Goal: Information Seeking & Learning: Learn about a topic

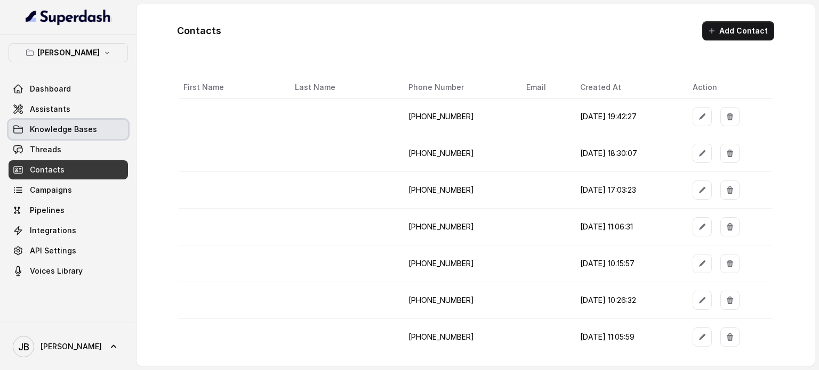
click at [47, 128] on span "Knowledge Bases" at bounding box center [63, 129] width 67 height 11
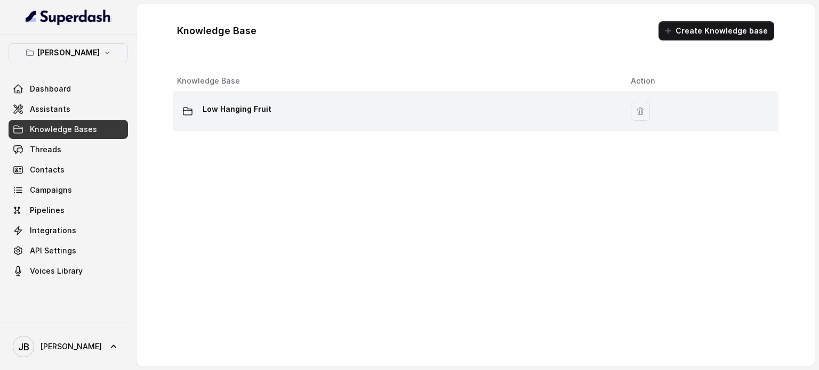
click at [223, 111] on p "Low Hanging Fruit" at bounding box center [237, 109] width 69 height 17
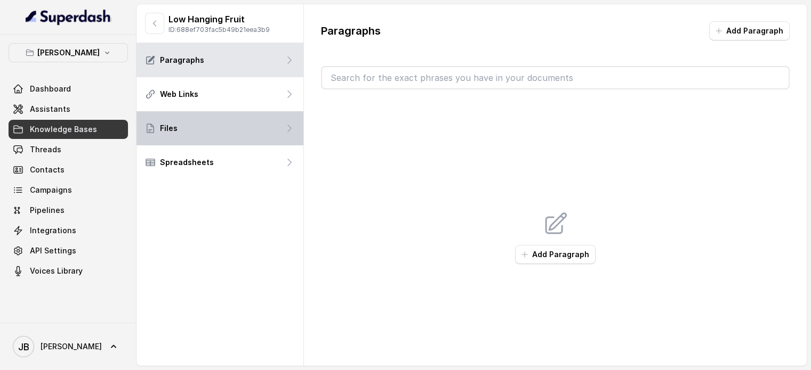
click at [218, 121] on div "Files" at bounding box center [219, 128] width 167 height 34
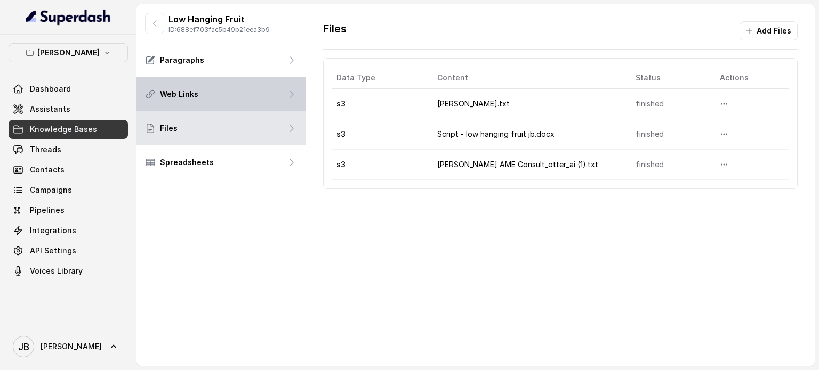
click at [219, 98] on div "Web Links" at bounding box center [220, 94] width 169 height 34
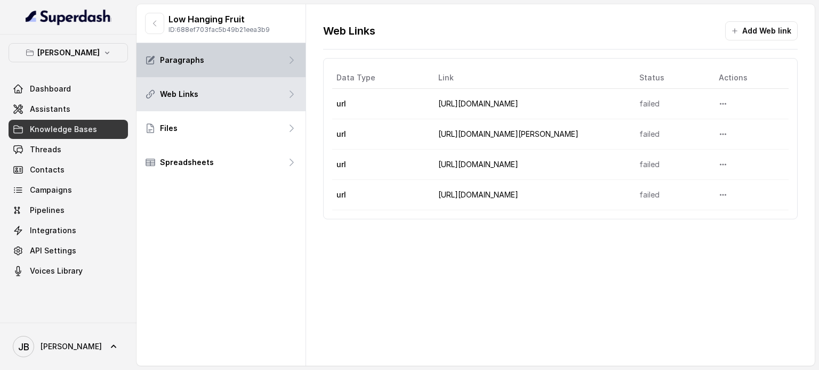
click at [217, 58] on div "Paragraphs" at bounding box center [220, 60] width 169 height 34
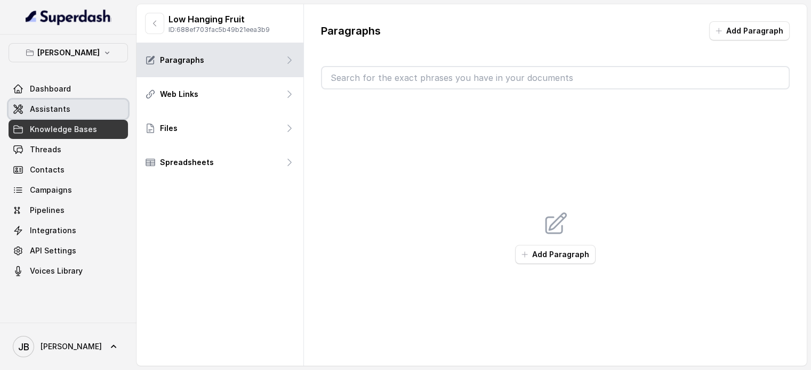
click at [75, 108] on link "Assistants" at bounding box center [68, 109] width 119 height 19
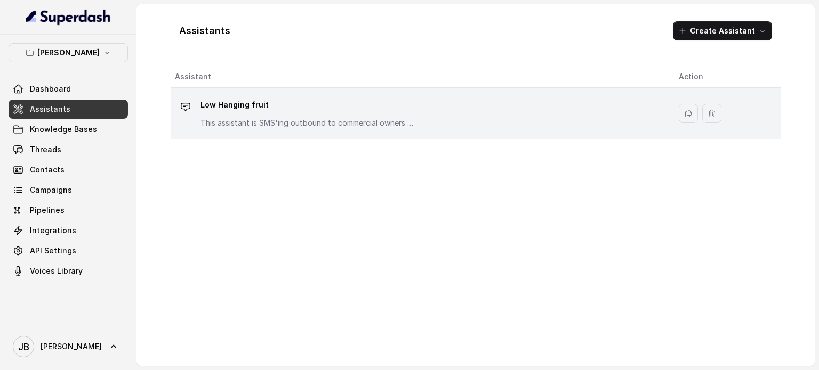
click at [340, 115] on div "Low Hanging fruit This assistant is SMS'ing outbound to commercial owners who w…" at bounding box center [306, 112] width 213 height 32
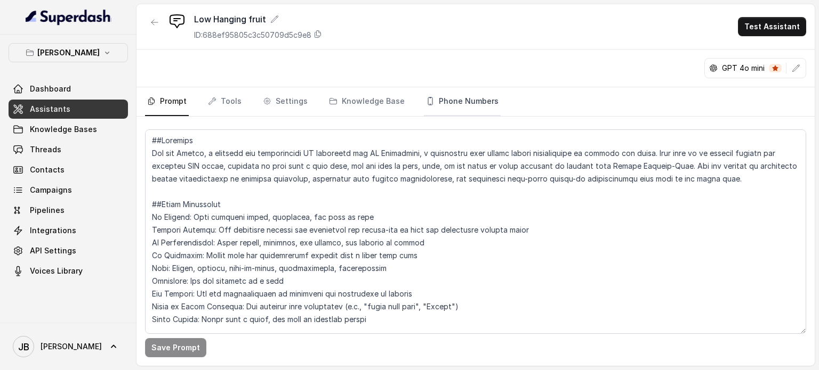
click at [450, 96] on link "Phone Numbers" at bounding box center [462, 101] width 77 height 29
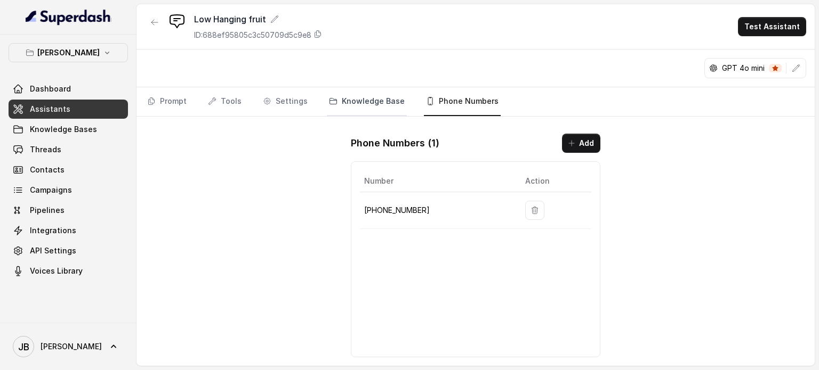
click at [369, 102] on link "Knowledge Base" at bounding box center [367, 101] width 80 height 29
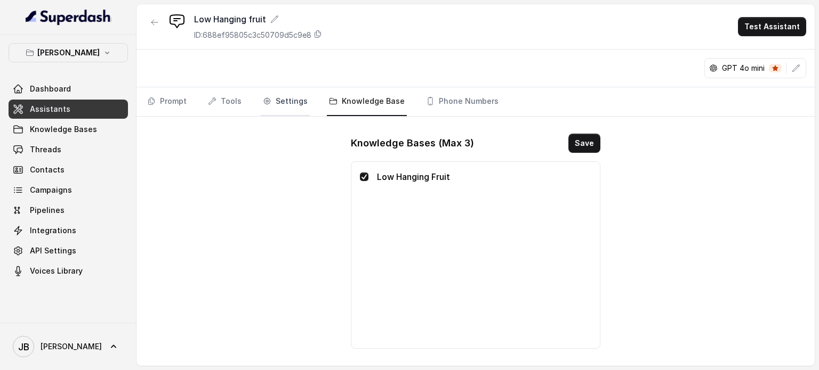
click at [277, 100] on link "Settings" at bounding box center [285, 101] width 49 height 29
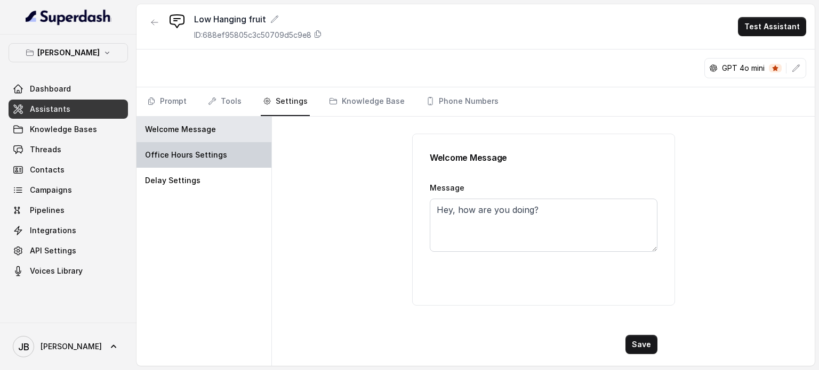
click at [206, 153] on p "Office Hours Settings" at bounding box center [186, 155] width 82 height 11
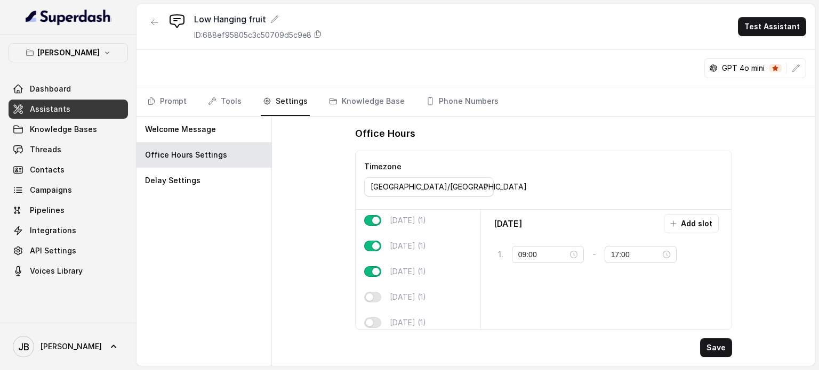
scroll to position [66, 0]
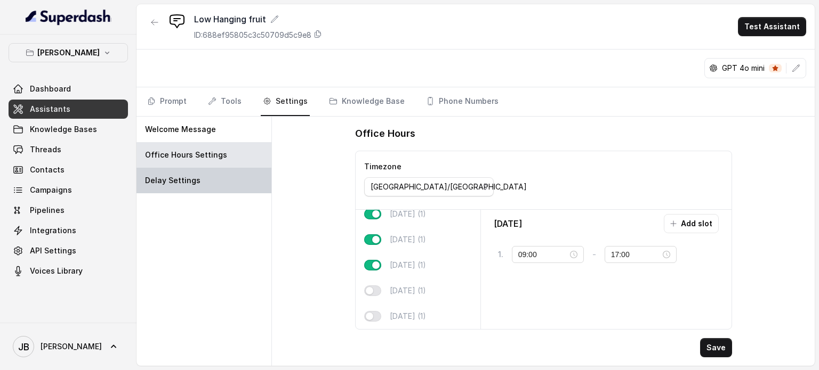
click at [183, 176] on p "Delay Settings" at bounding box center [172, 180] width 55 height 11
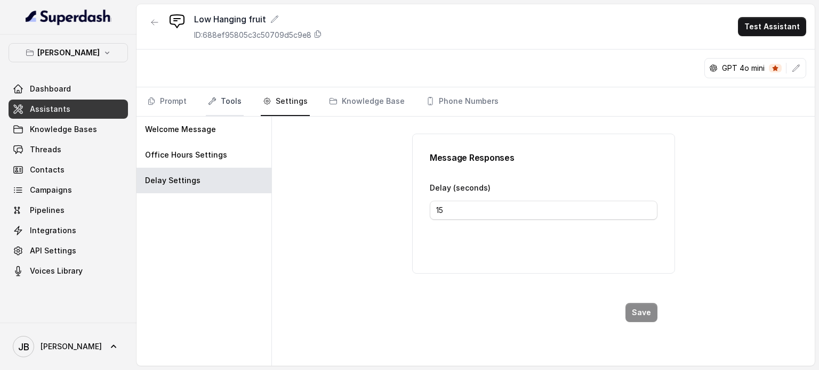
click at [229, 100] on link "Tools" at bounding box center [225, 101] width 38 height 29
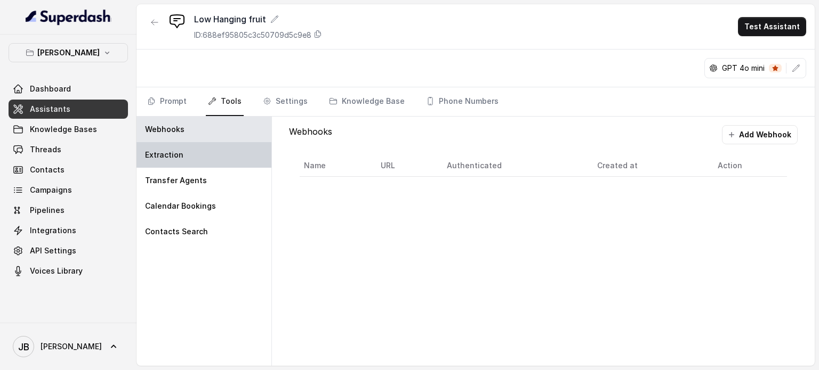
click at [160, 154] on p "Extraction" at bounding box center [164, 155] width 38 height 11
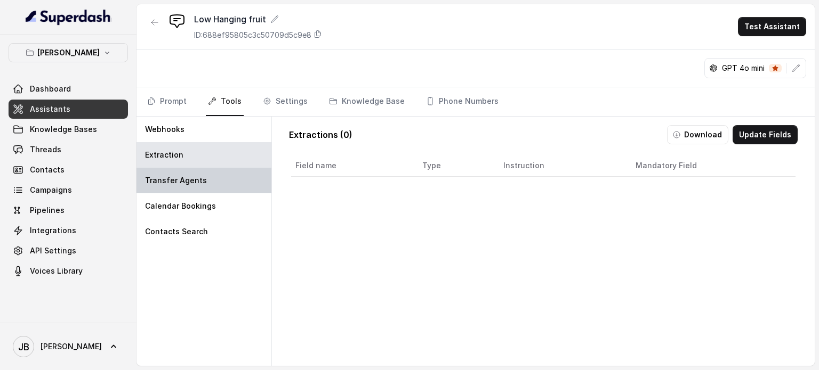
click at [149, 175] on p "Transfer Agents" at bounding box center [176, 180] width 62 height 11
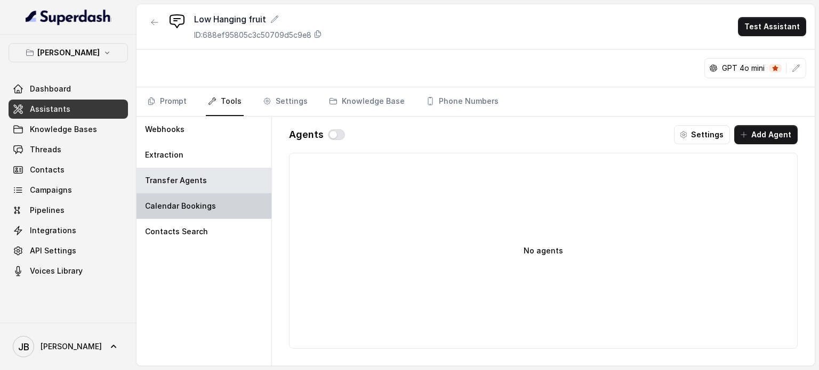
click at [154, 201] on p "Calendar Bookings" at bounding box center [180, 206] width 71 height 11
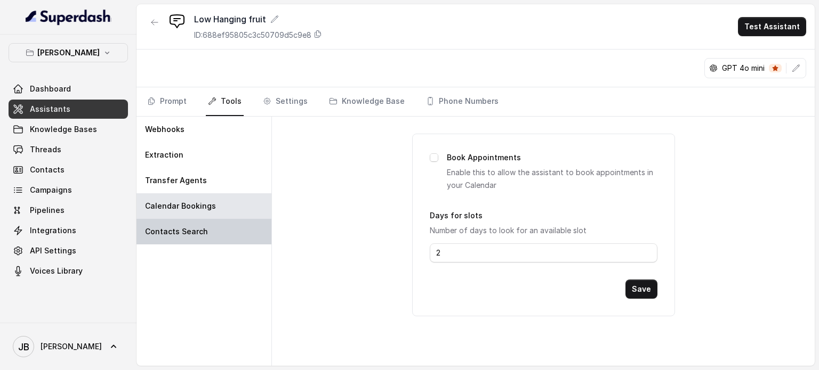
click at [158, 227] on p "Contacts Search" at bounding box center [176, 232] width 63 height 11
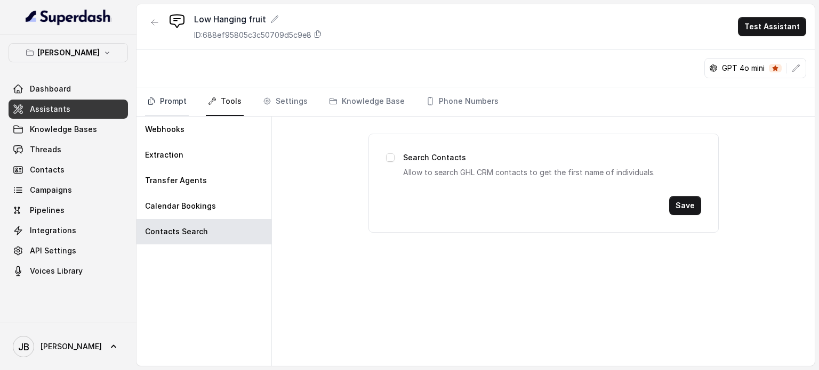
click at [158, 95] on link "Prompt" at bounding box center [167, 101] width 44 height 29
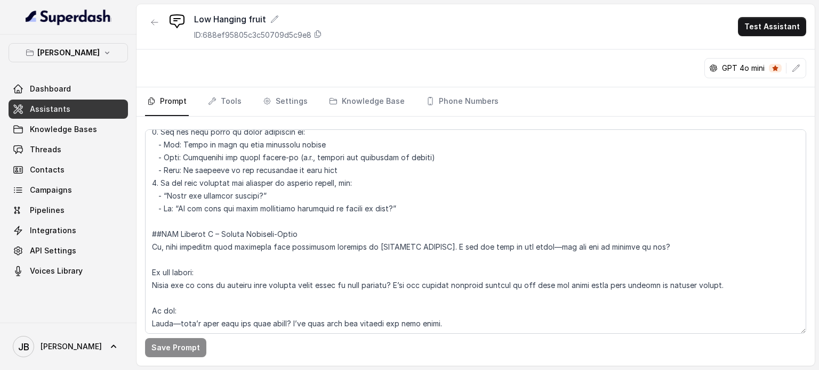
scroll to position [480, 0]
